Goal: Feedback & Contribution: Submit feedback/report problem

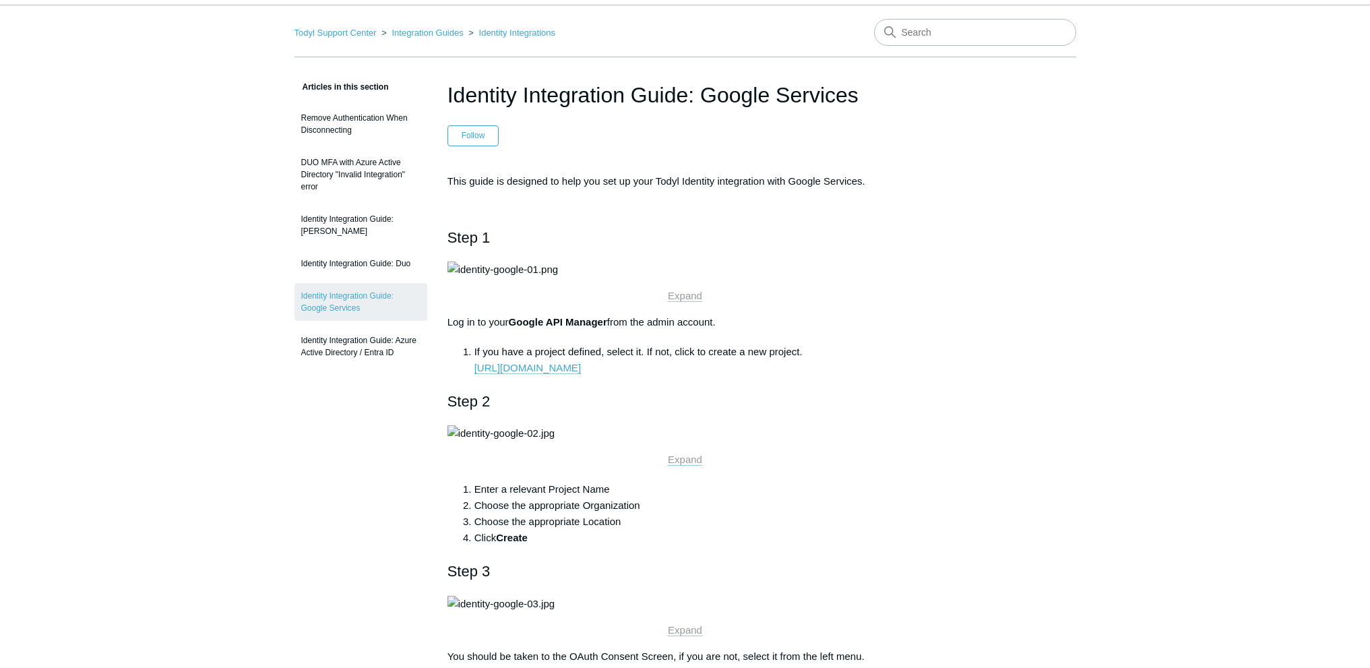
scroll to position [67, 0]
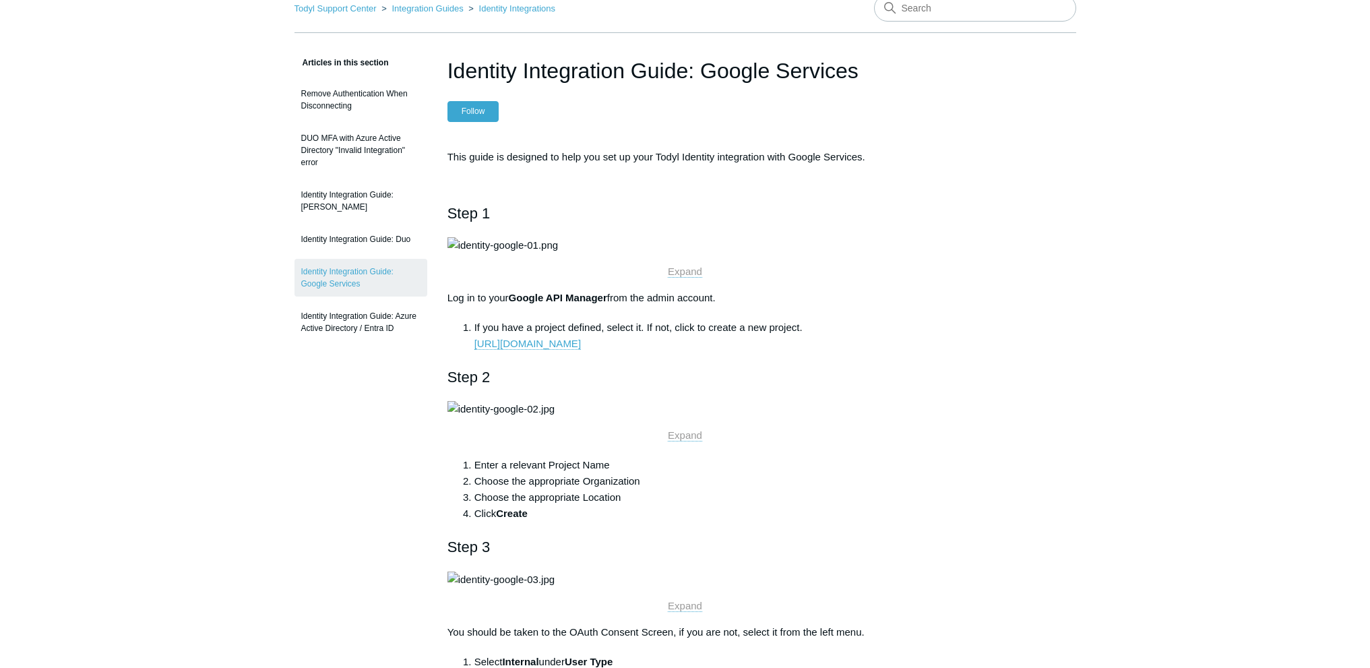
click at [485, 113] on button "Follow" at bounding box center [474, 111] width 52 height 20
click at [494, 114] on button "Unfollow" at bounding box center [477, 111] width 59 height 20
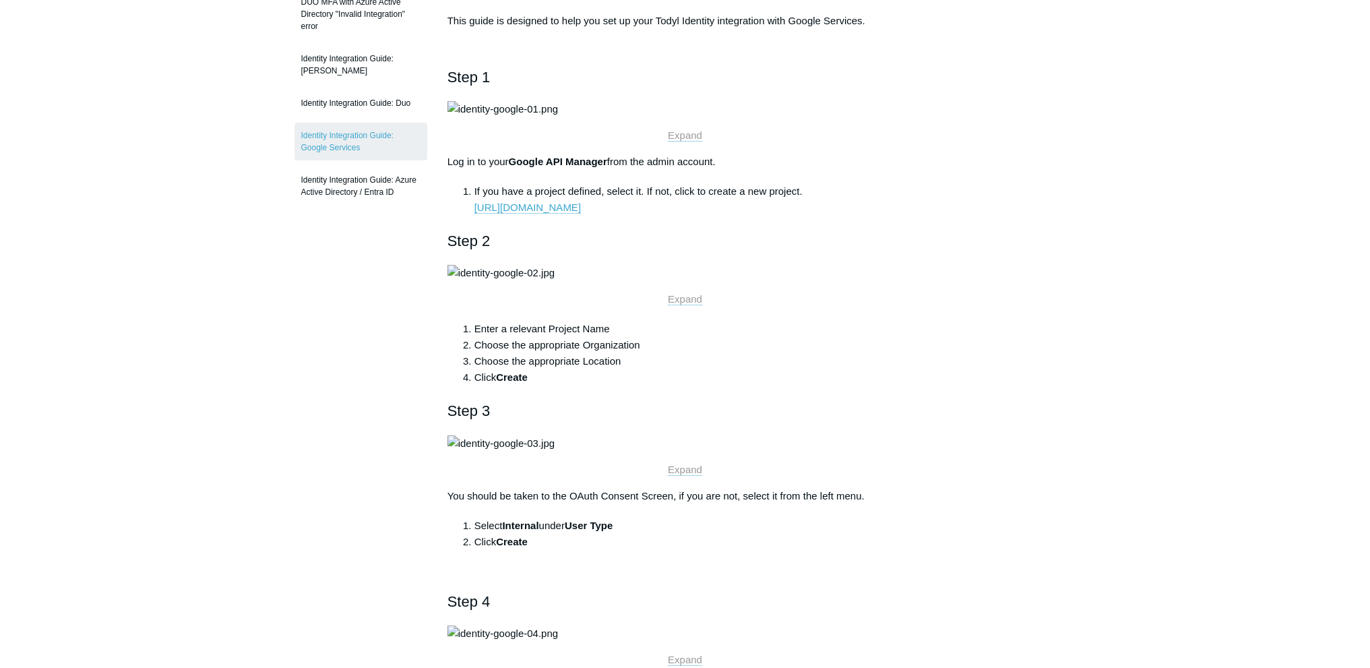
scroll to position [202, 0]
drag, startPoint x: 823, startPoint y: 386, endPoint x: 446, endPoint y: 388, distance: 376.7
copy link "https://console.cloud.google.com/projectselector2/apis/credentials?pli=1"
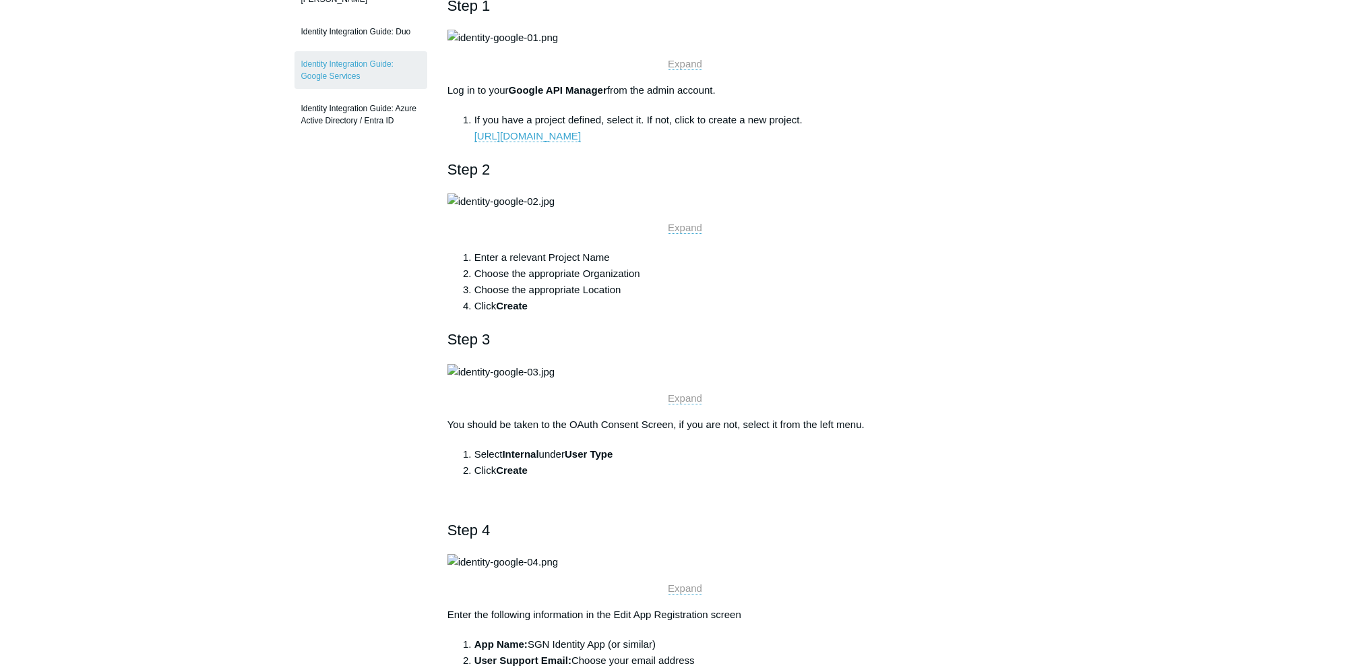
scroll to position [0, 0]
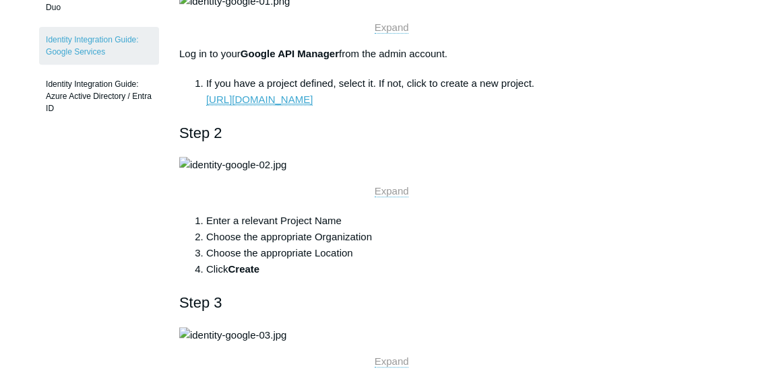
scroll to position [385, 0]
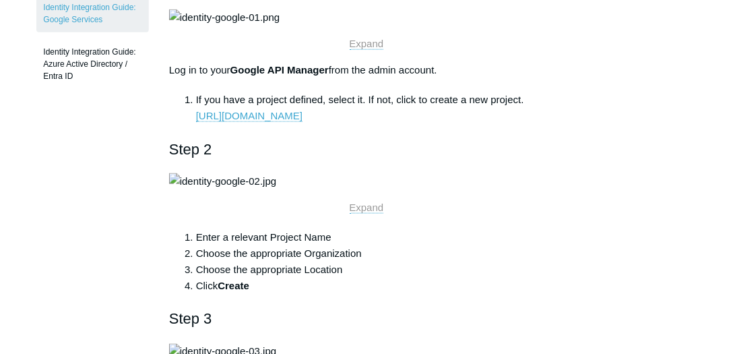
scroll to position [346, 0]
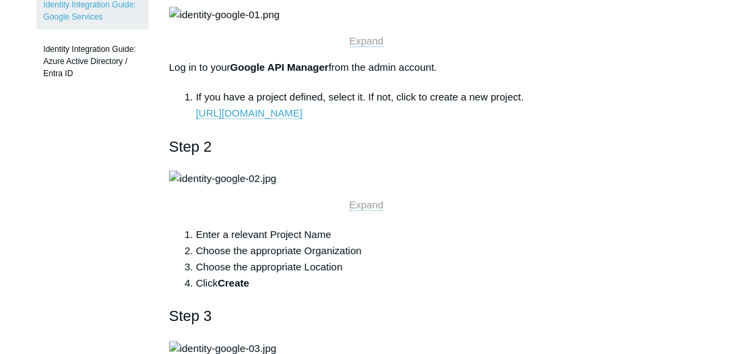
drag, startPoint x: 542, startPoint y: 257, endPoint x: 197, endPoint y: 259, distance: 344.4
click at [195, 121] on ol "If you have a project defined, select it. If not, click to create a new project…" at bounding box center [373, 105] width 381 height 32
copy link "https://console.cloud.google.com/projectselector2/apis/credentials?pli=1"
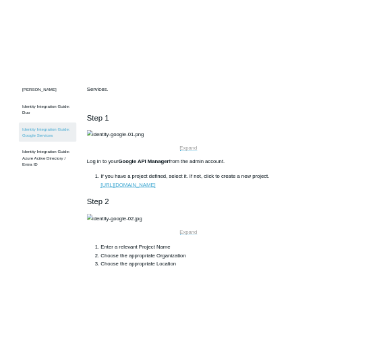
scroll to position [270, 0]
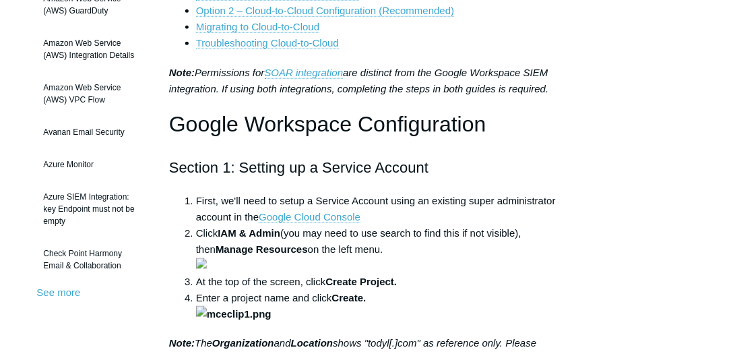
scroll to position [423, 0]
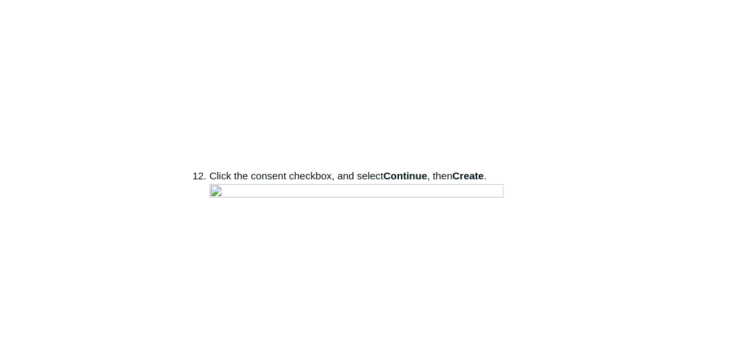
scroll to position [2580, 0]
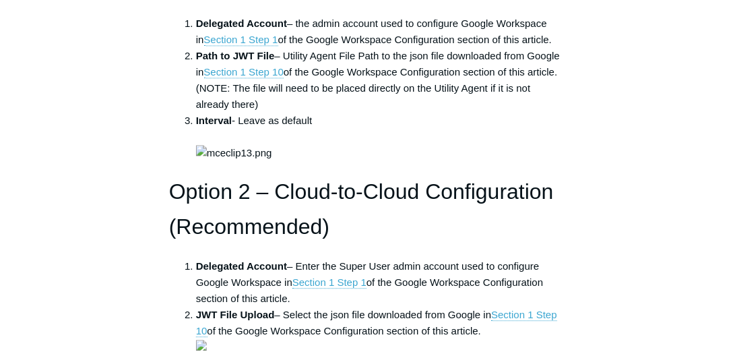
scroll to position [3273, 0]
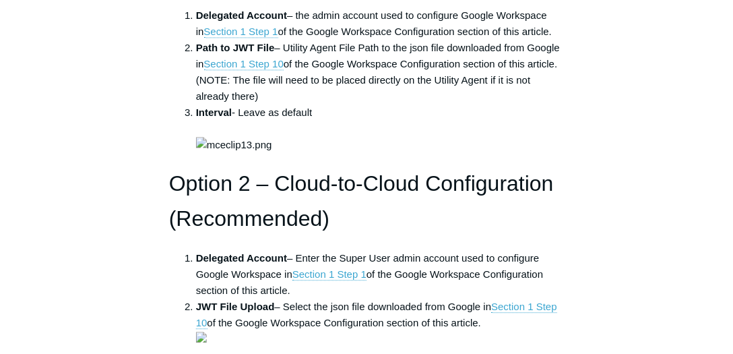
drag, startPoint x: 237, startPoint y: 73, endPoint x: 514, endPoint y: 74, distance: 277.0
copy li "[URL][DOMAIN_NAME][DOMAIN_NAME]"
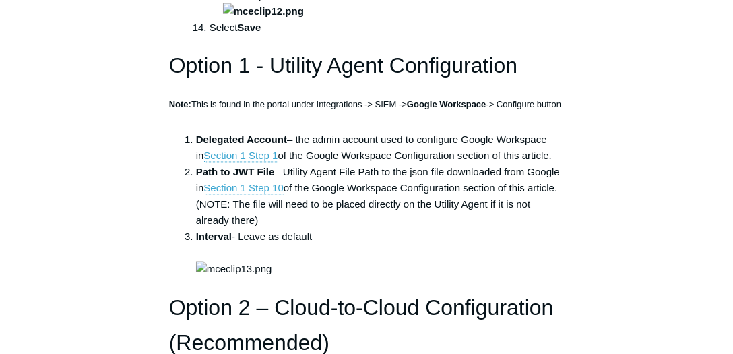
scroll to position [3081, 0]
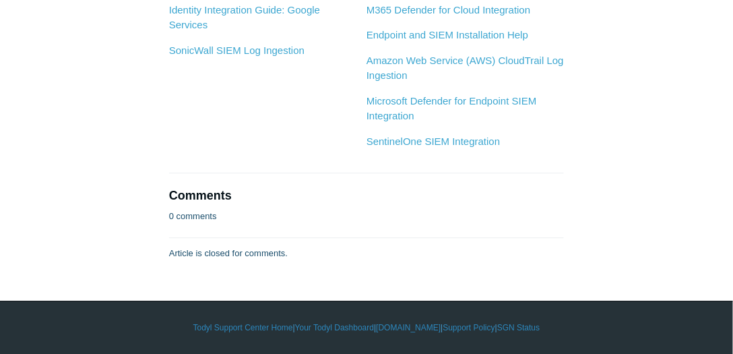
scroll to position [5661, 0]
drag, startPoint x: 501, startPoint y: 125, endPoint x: 224, endPoint y: 121, distance: 277.7
copy li "https://www.googleapis.com/auth/admin.reports.audit.readonly"
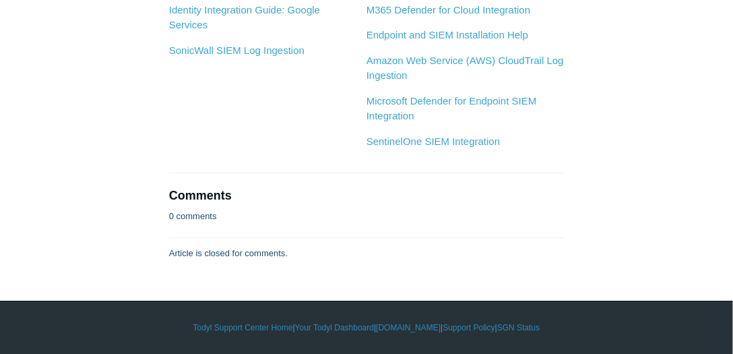
scroll to position [6508, 0]
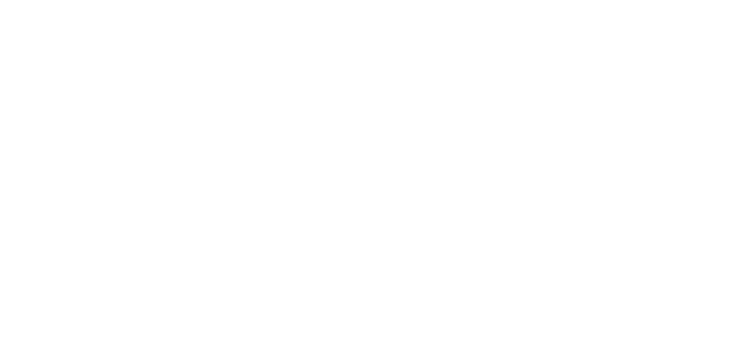
scroll to position [2080, 0]
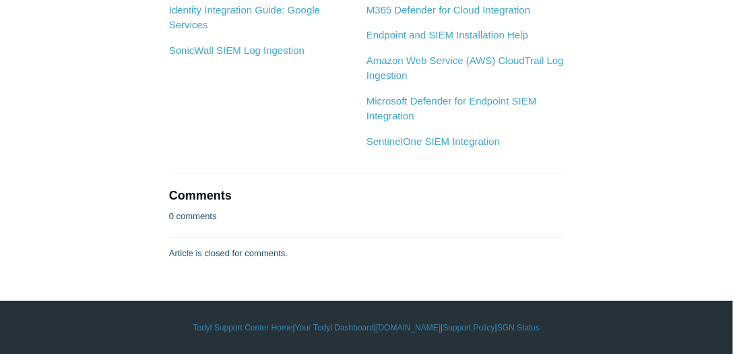
scroll to position [7343, 0]
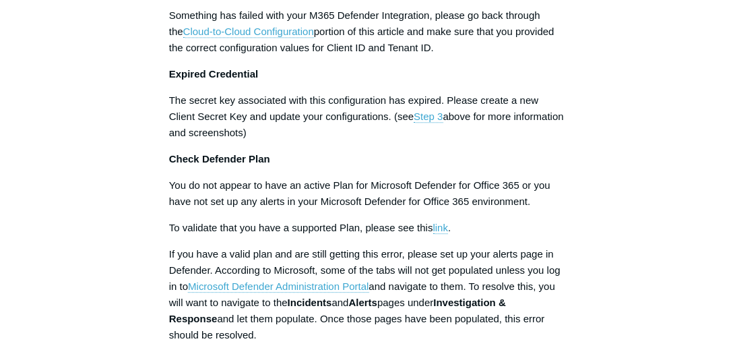
scroll to position [2079, 0]
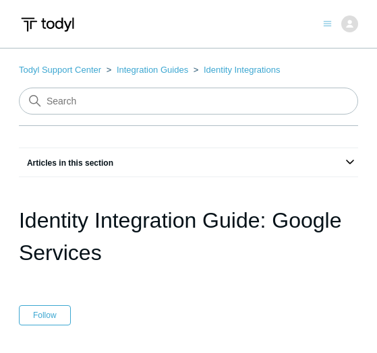
scroll to position [270, 0]
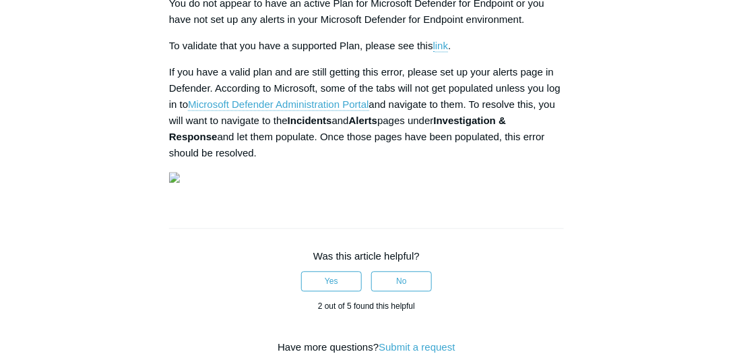
scroll to position [1848, 0]
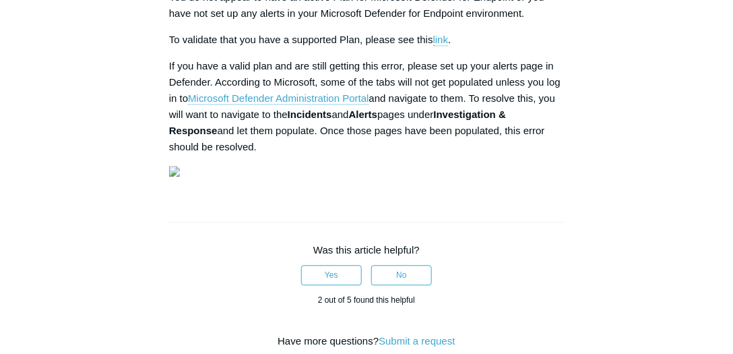
scroll to position [1925, 0]
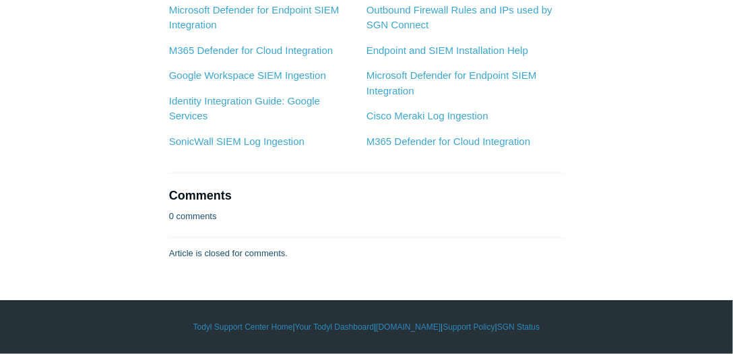
scroll to position [2002, 0]
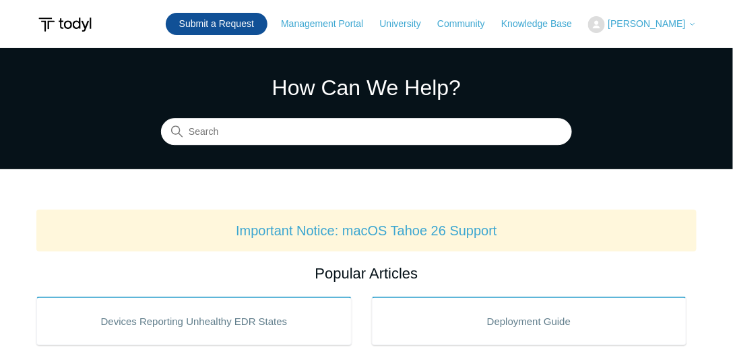
click at [264, 23] on link "Submit a Request" at bounding box center [217, 24] width 102 height 22
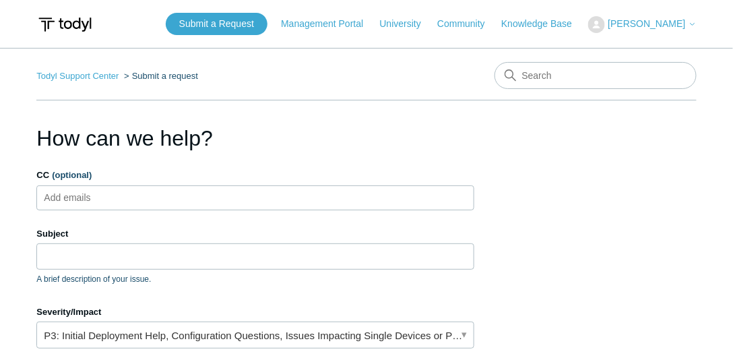
click at [109, 195] on input "CC (optional)" at bounding box center [79, 197] width 80 height 20
click at [184, 260] on input "Subject" at bounding box center [255, 256] width 438 height 26
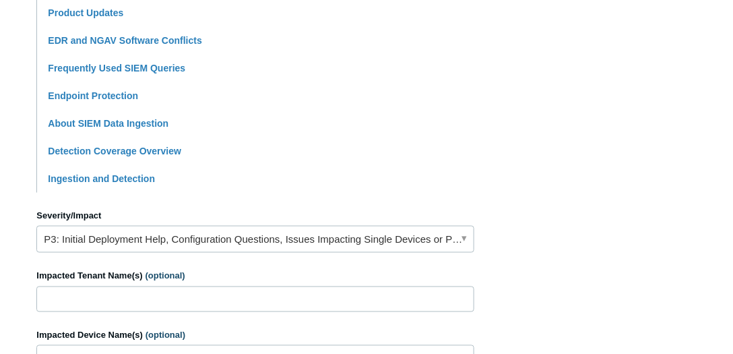
scroll to position [539, 0]
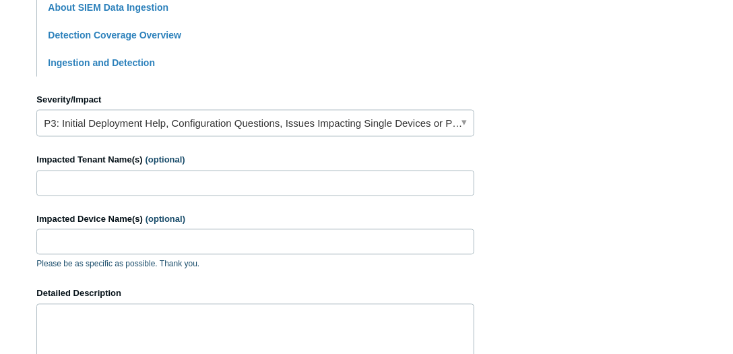
type input "Microsoft Defender for Endpoint and M365 Defender issues"
click at [69, 177] on input "Impacted Tenant Name(s) (optional)" at bounding box center [255, 184] width 438 height 26
paste input "DME Fabrication"
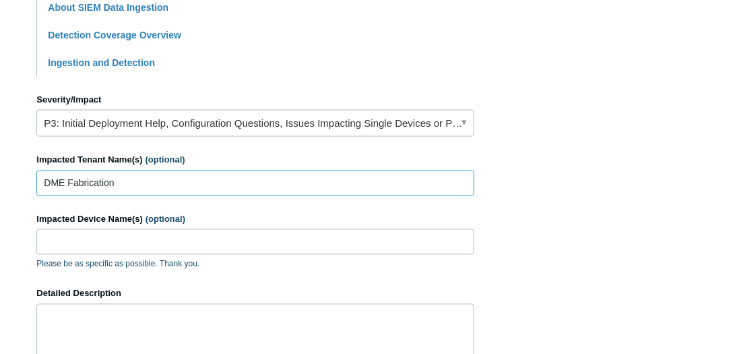
type input "DME Fabrication"
click at [134, 244] on input "Impacted Device Name(s) (optional)" at bounding box center [255, 242] width 438 height 26
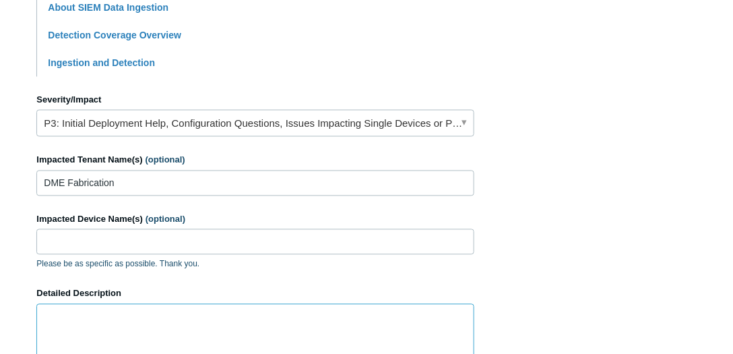
click at [152, 313] on textarea "Detailed Description" at bounding box center [255, 344] width 438 height 81
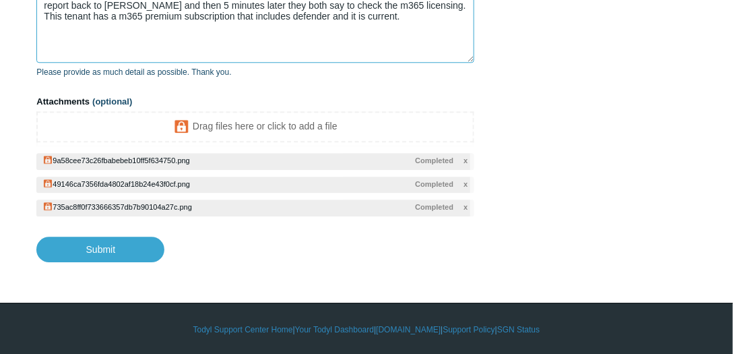
scroll to position [746, 0]
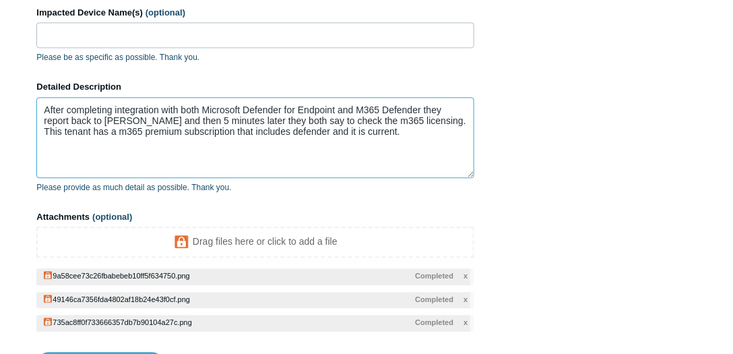
click at [350, 133] on textarea "After completing integration with both Microsoft Defender for Endpoint and M365…" at bounding box center [255, 137] width 438 height 81
click at [371, 130] on textarea "After completing integration with both Microsoft Defender for Endpoint and M365…" at bounding box center [255, 137] width 438 height 81
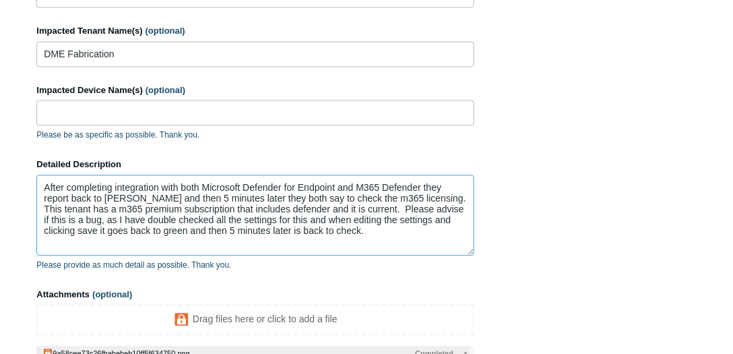
scroll to position [669, 0]
drag, startPoint x: 127, startPoint y: 226, endPoint x: 106, endPoint y: 229, distance: 21.2
click at [106, 229] on textarea "After completing integration with both Microsoft Defender for Endpoint and M365…" at bounding box center [255, 214] width 438 height 81
click at [295, 223] on textarea "After completing integration with both Microsoft Defender for Endpoint and M365…" at bounding box center [255, 214] width 438 height 81
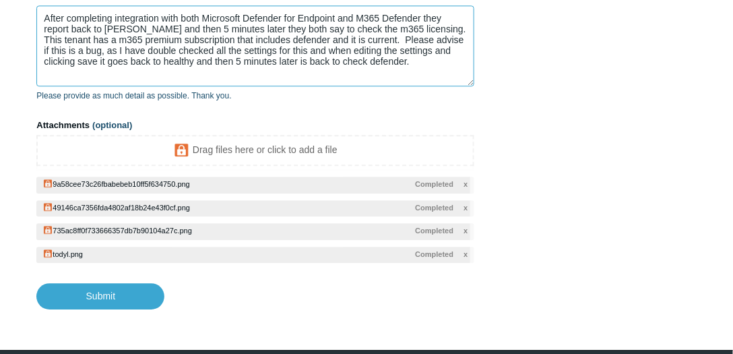
scroll to position [885, 0]
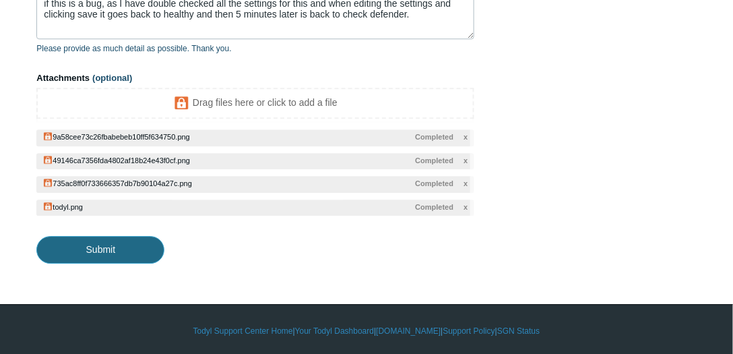
click at [129, 245] on input "Submit" at bounding box center [100, 249] width 128 height 27
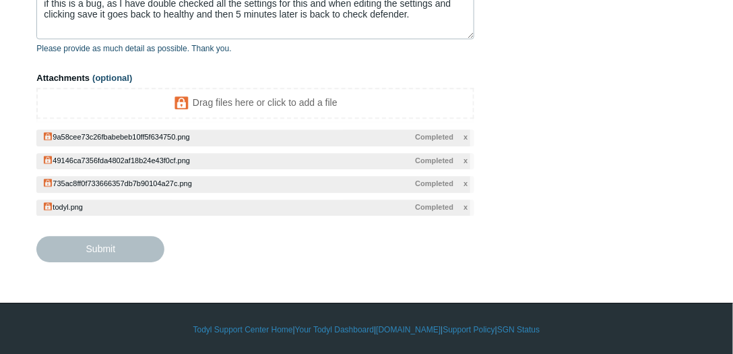
type textarea "After completing integration with both Microsoft Defender for Endpoint and M365…"
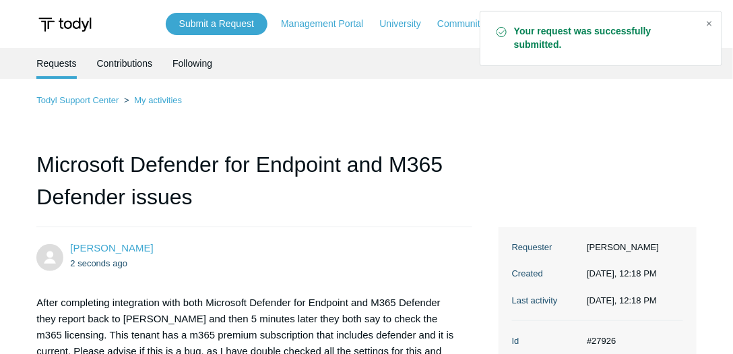
click at [712, 24] on div "Close" at bounding box center [709, 23] width 19 height 19
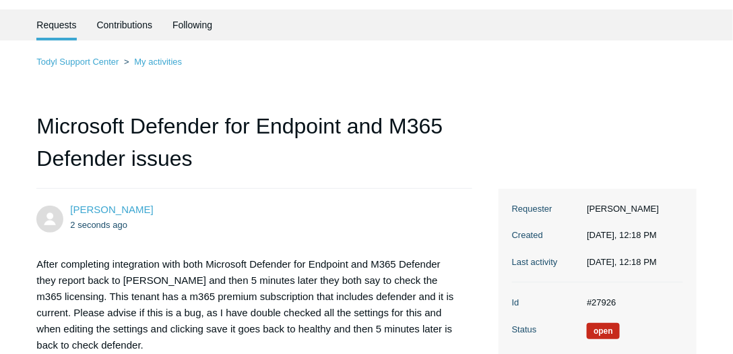
scroll to position [115, 0]
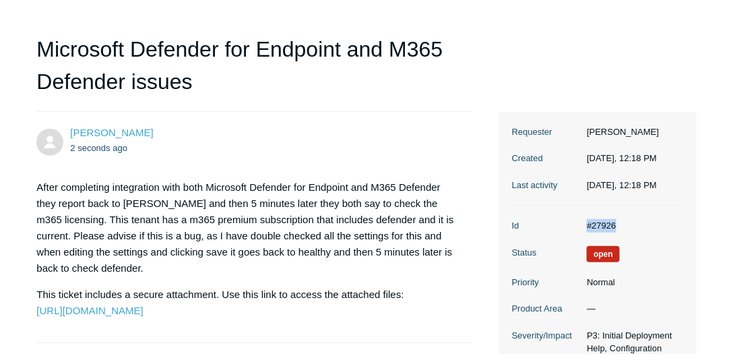
drag, startPoint x: 622, startPoint y: 220, endPoint x: 587, endPoint y: 218, distance: 35.1
click at [584, 219] on dd "#27926" at bounding box center [631, 225] width 102 height 13
copy dd "#27926"
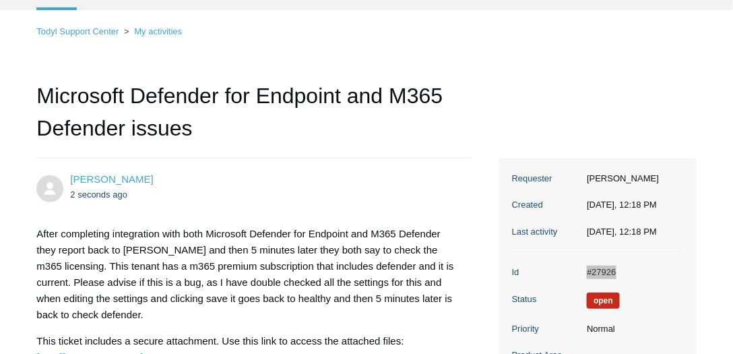
scroll to position [0, 0]
